Goal: Navigation & Orientation: Understand site structure

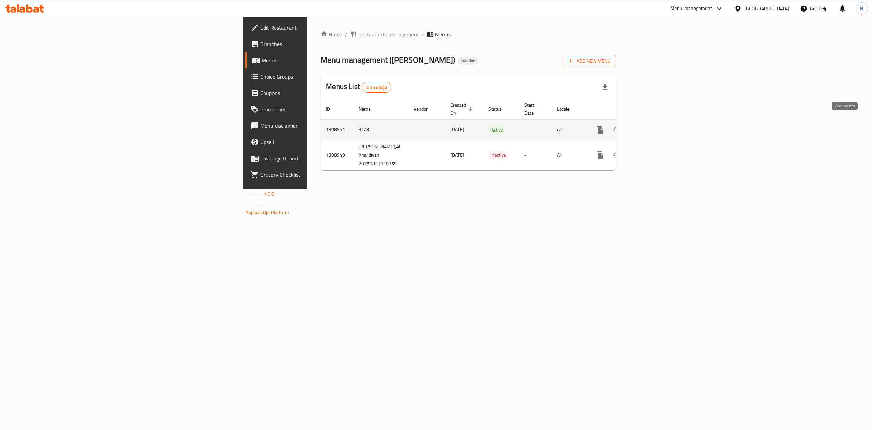
click at [654, 126] on icon "enhanced table" at bounding box center [649, 130] width 8 height 8
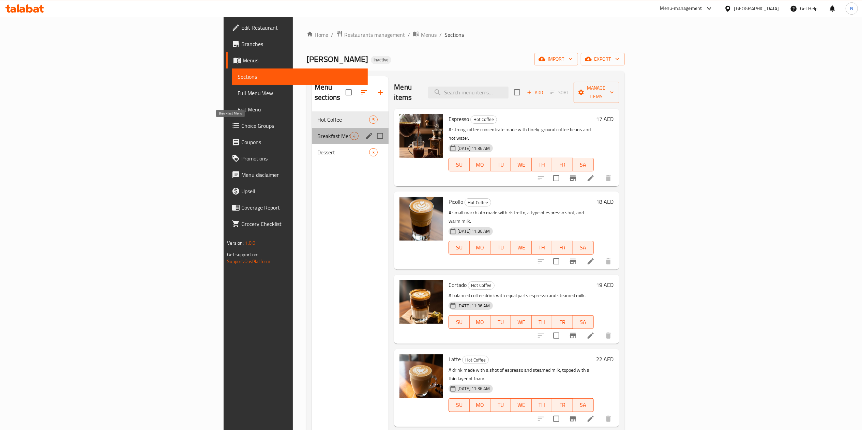
click at [317, 132] on span "Breakfast Menu" at bounding box center [333, 136] width 33 height 8
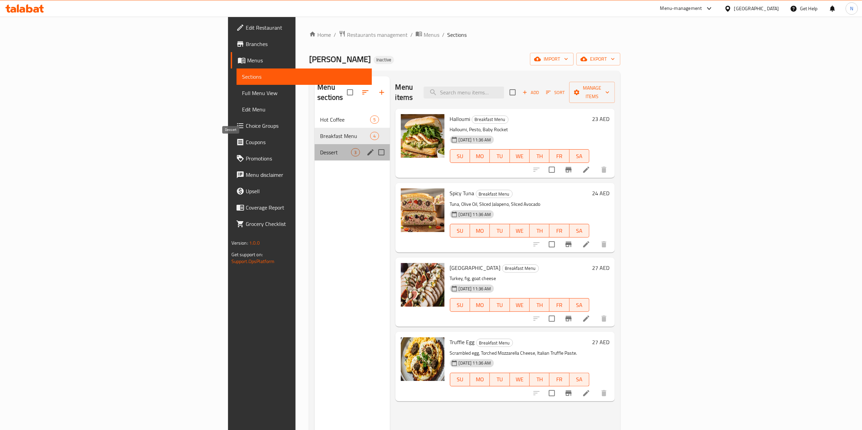
click at [320, 148] on span "Dessert" at bounding box center [335, 152] width 31 height 8
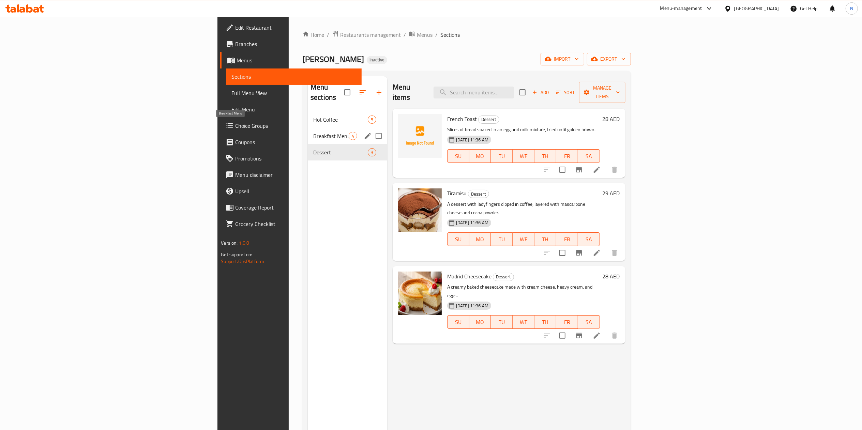
click at [313, 132] on span "Breakfast Menu" at bounding box center [330, 136] width 35 height 8
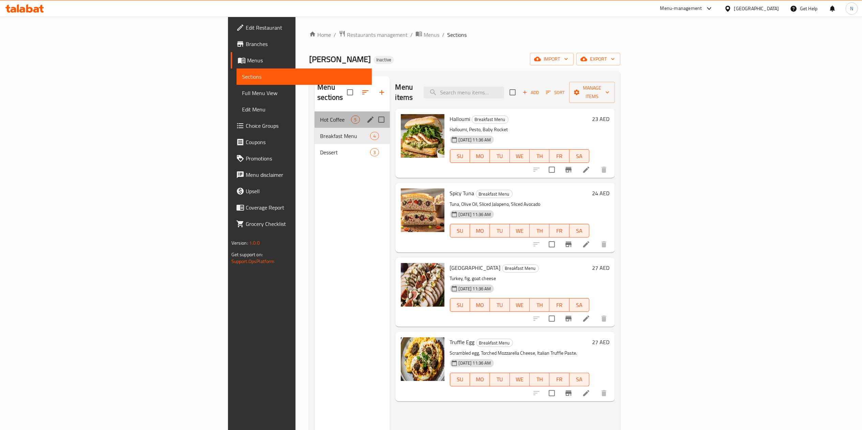
click at [315, 111] on div "Hot Coffee 5" at bounding box center [352, 119] width 75 height 16
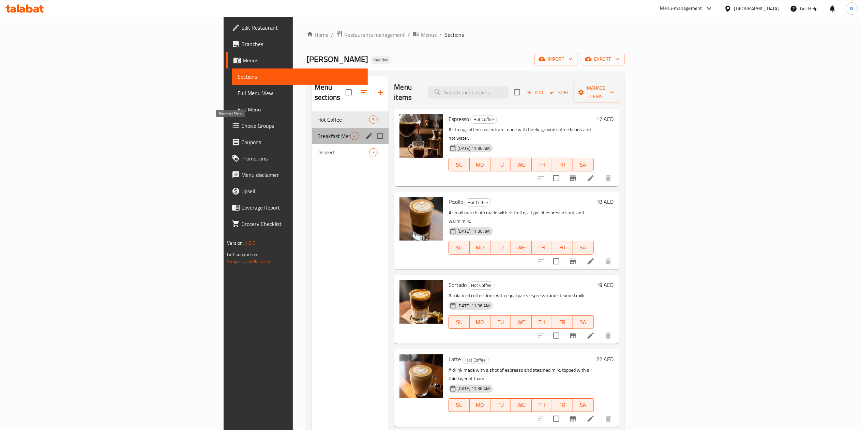
click at [317, 132] on span "Breakfast Menu" at bounding box center [333, 136] width 33 height 8
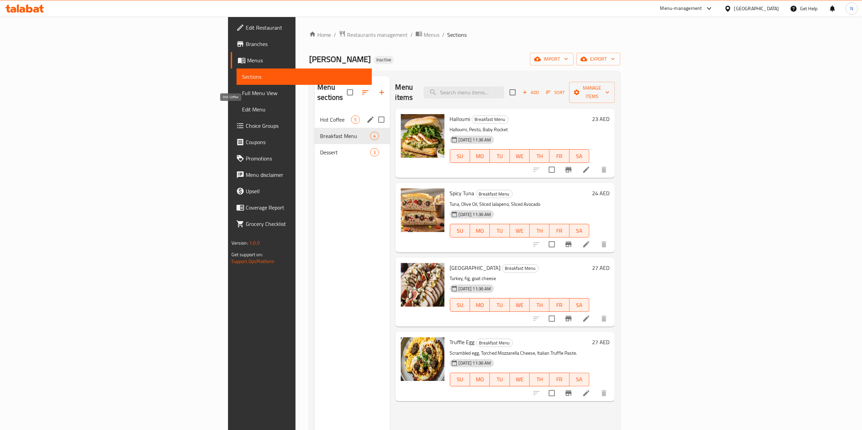
click at [320, 116] on span "Hot Coffee" at bounding box center [335, 120] width 31 height 8
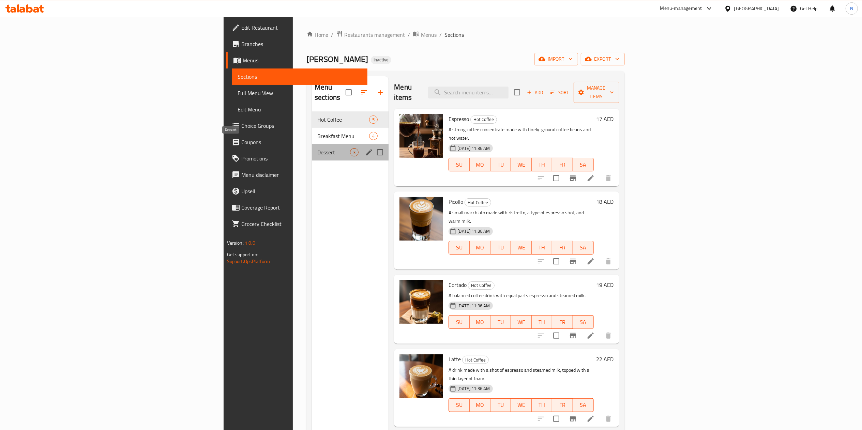
click at [317, 148] on span "Dessert" at bounding box center [333, 152] width 33 height 8
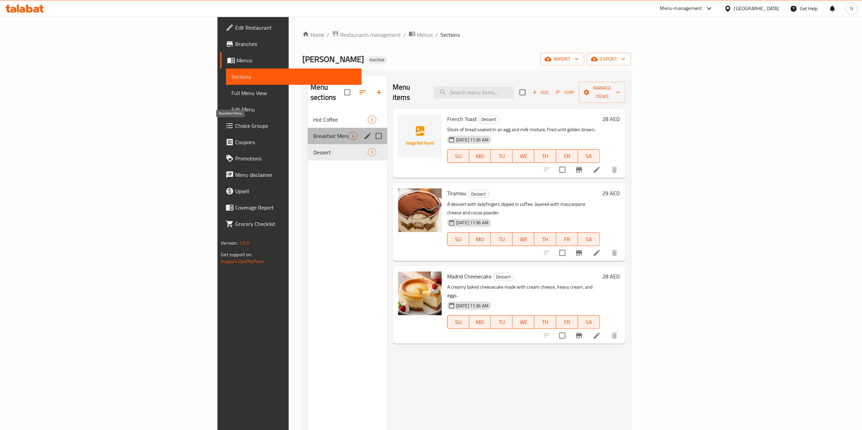
click at [313, 132] on span "Breakfast Menu" at bounding box center [330, 136] width 35 height 8
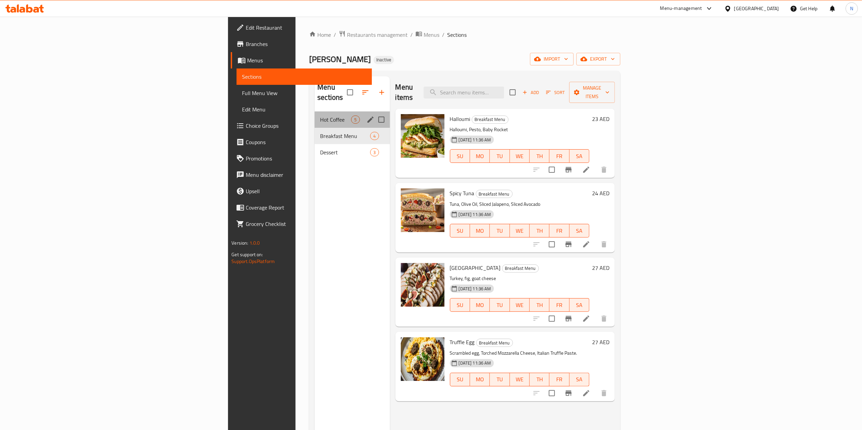
click at [315, 111] on div "Hot Coffee 5" at bounding box center [352, 119] width 75 height 16
